Goal: Task Accomplishment & Management: Manage account settings

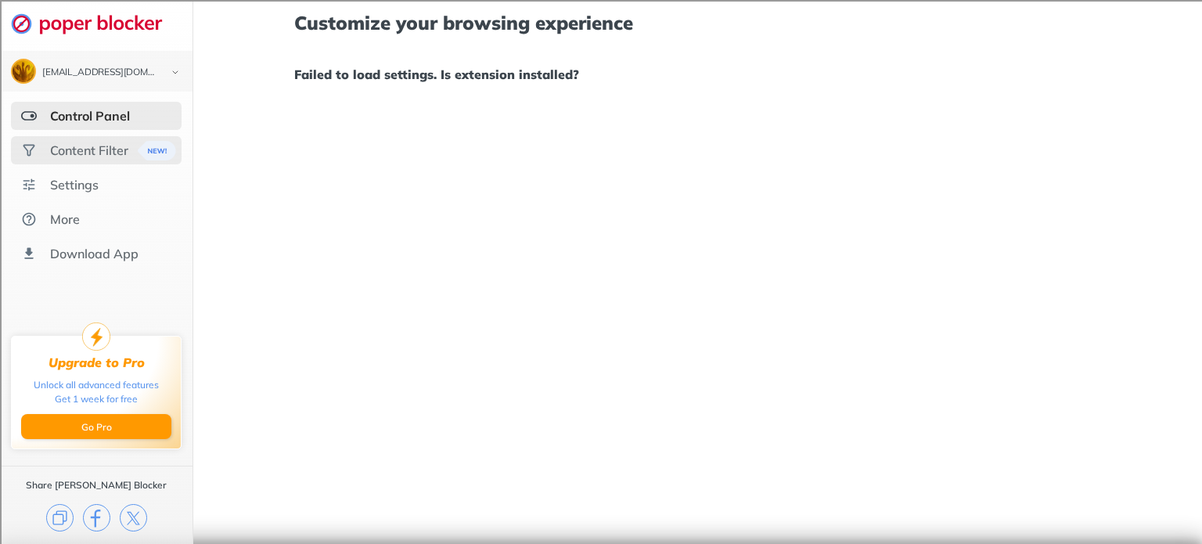
click at [117, 147] on div "Content Filter" at bounding box center [89, 150] width 78 height 16
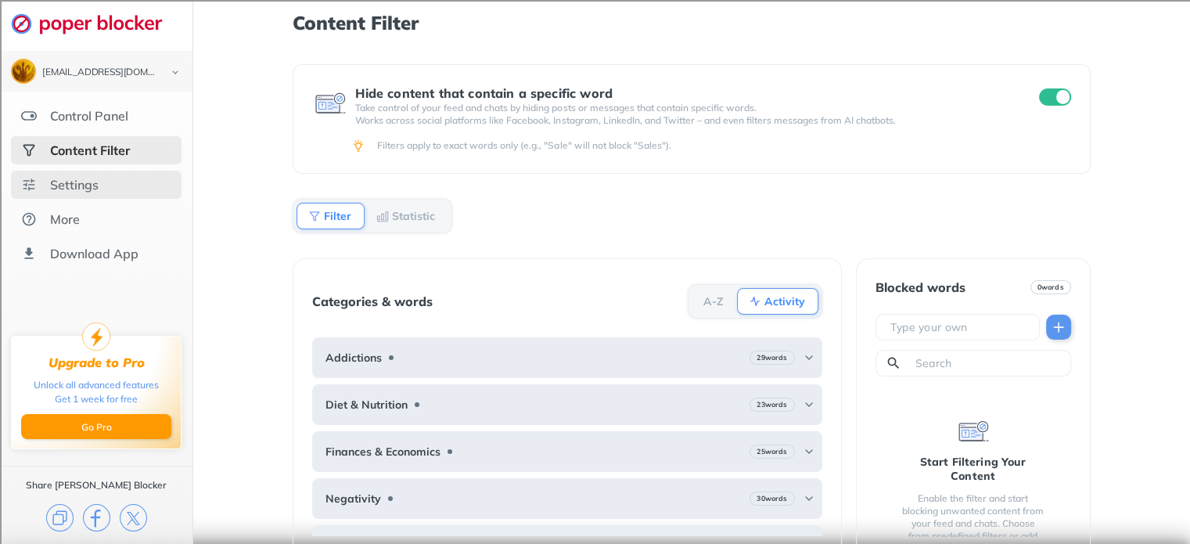
click at [120, 197] on div "Settings" at bounding box center [96, 185] width 171 height 28
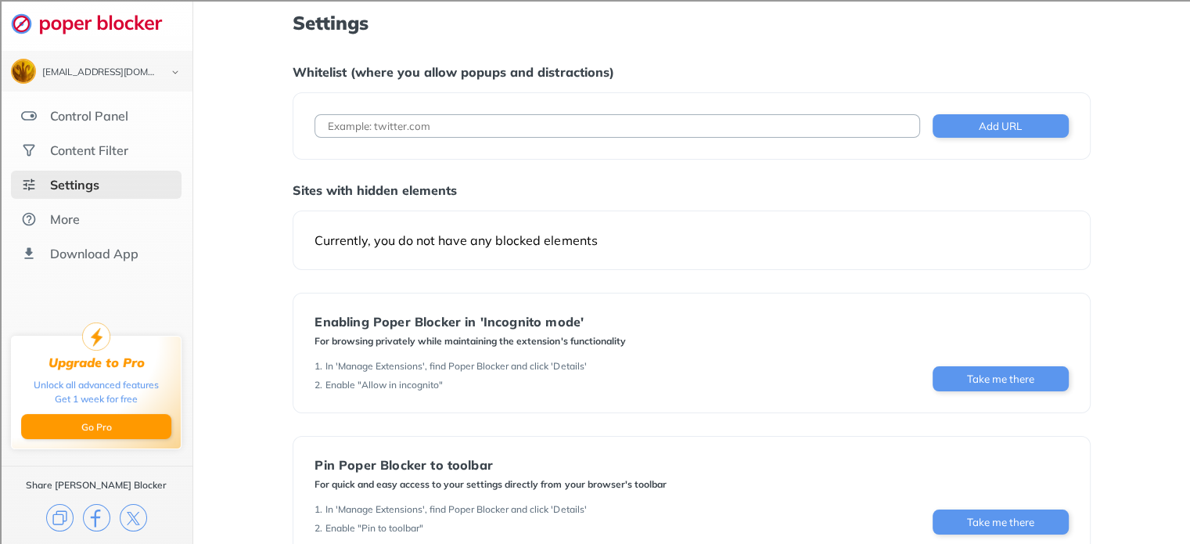
click at [99, 25] on img at bounding box center [95, 24] width 168 height 22
click at [75, 139] on div "Content Filter" at bounding box center [96, 150] width 171 height 28
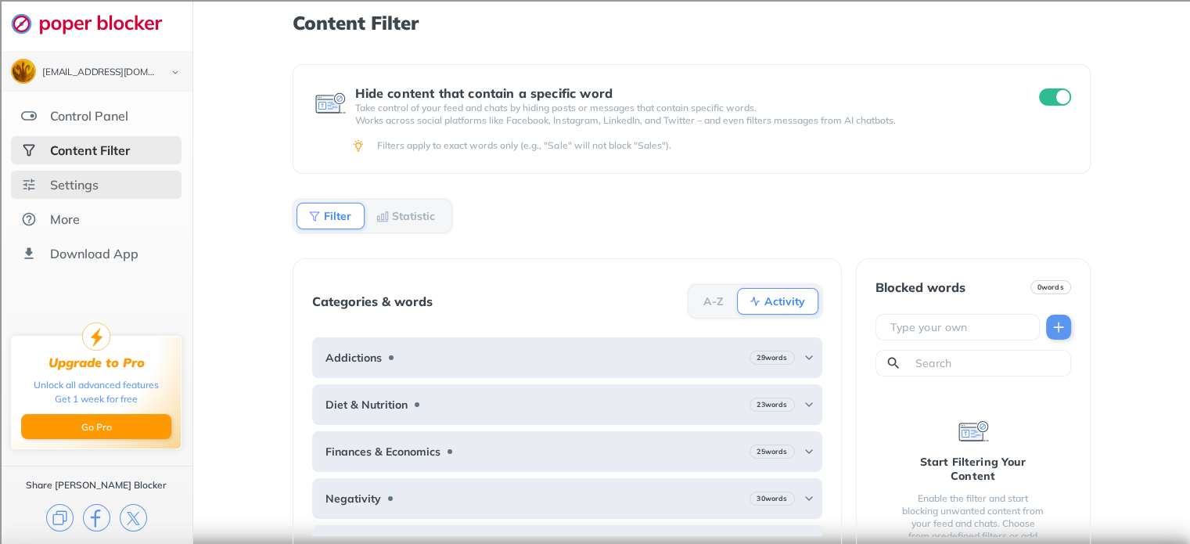
click at [53, 174] on div "Settings" at bounding box center [96, 185] width 171 height 28
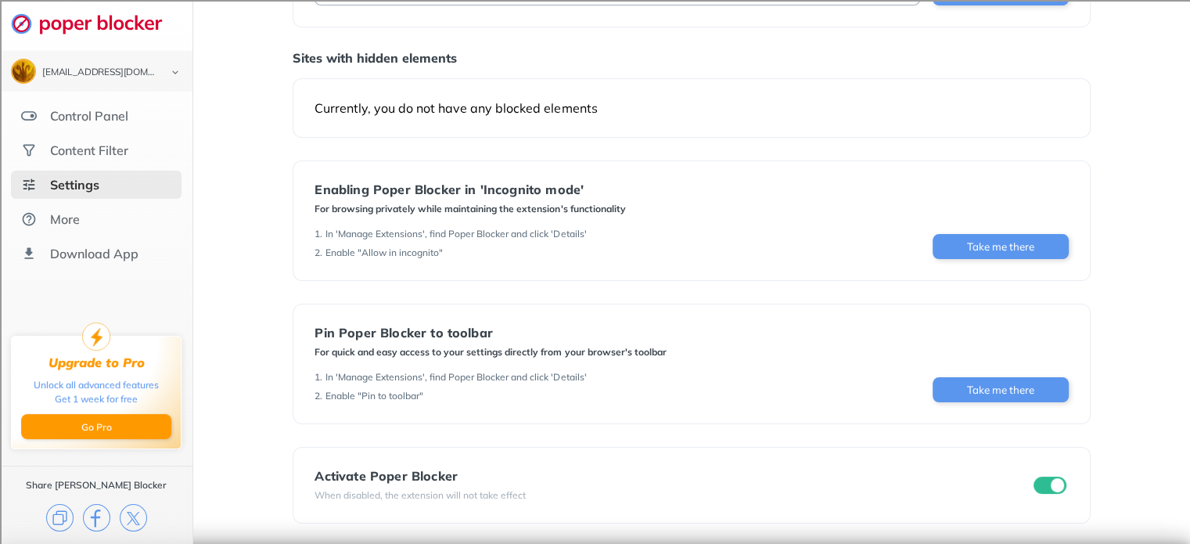
scroll to position [128, 0]
